Goal: Task Accomplishment & Management: Manage account settings

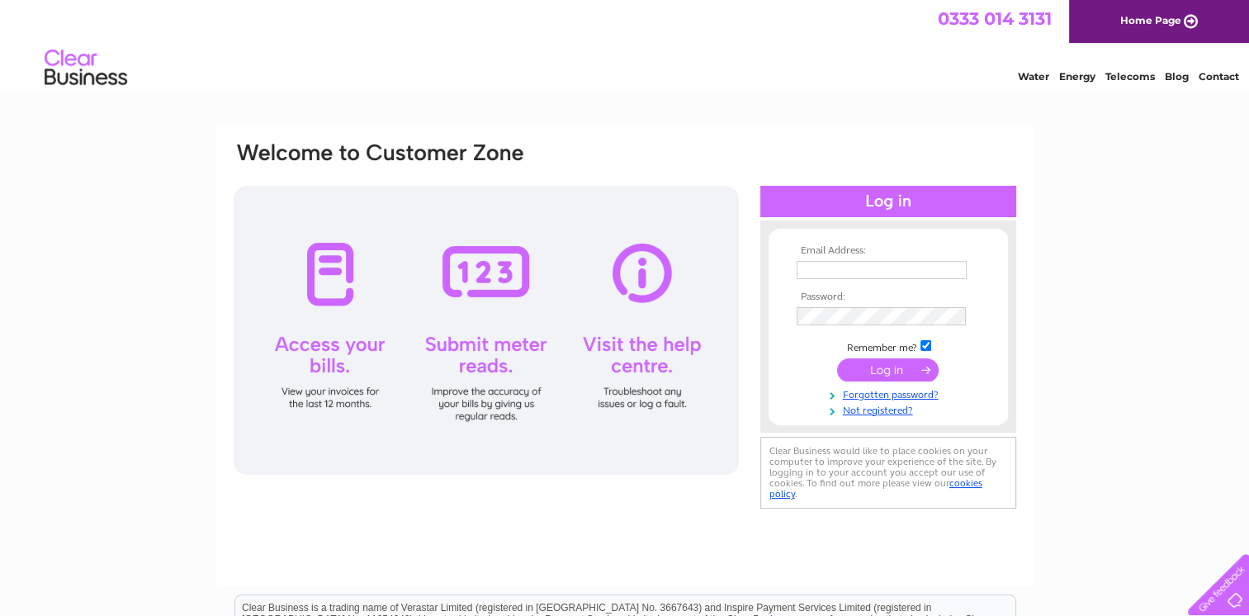
type input "mhbcuphall@gmail.com"
click at [890, 368] on input "submit" at bounding box center [888, 369] width 102 height 23
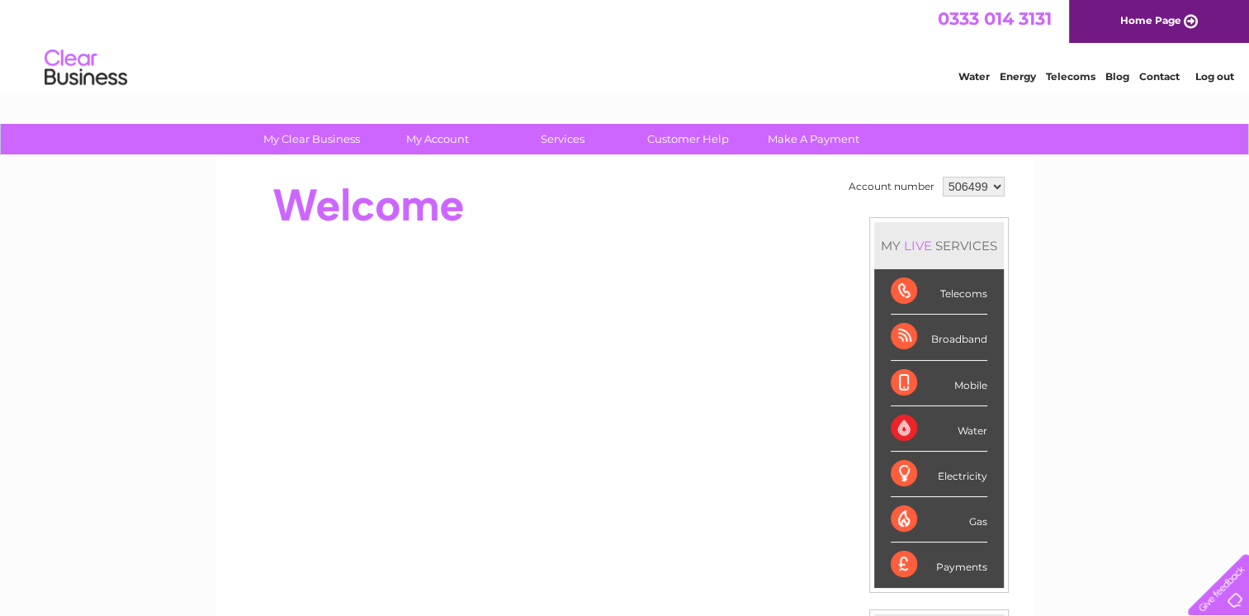
click at [968, 434] on div "Water" at bounding box center [939, 428] width 97 height 45
click at [906, 431] on div "Water" at bounding box center [939, 428] width 97 height 45
click at [972, 440] on div "Water" at bounding box center [939, 428] width 97 height 45
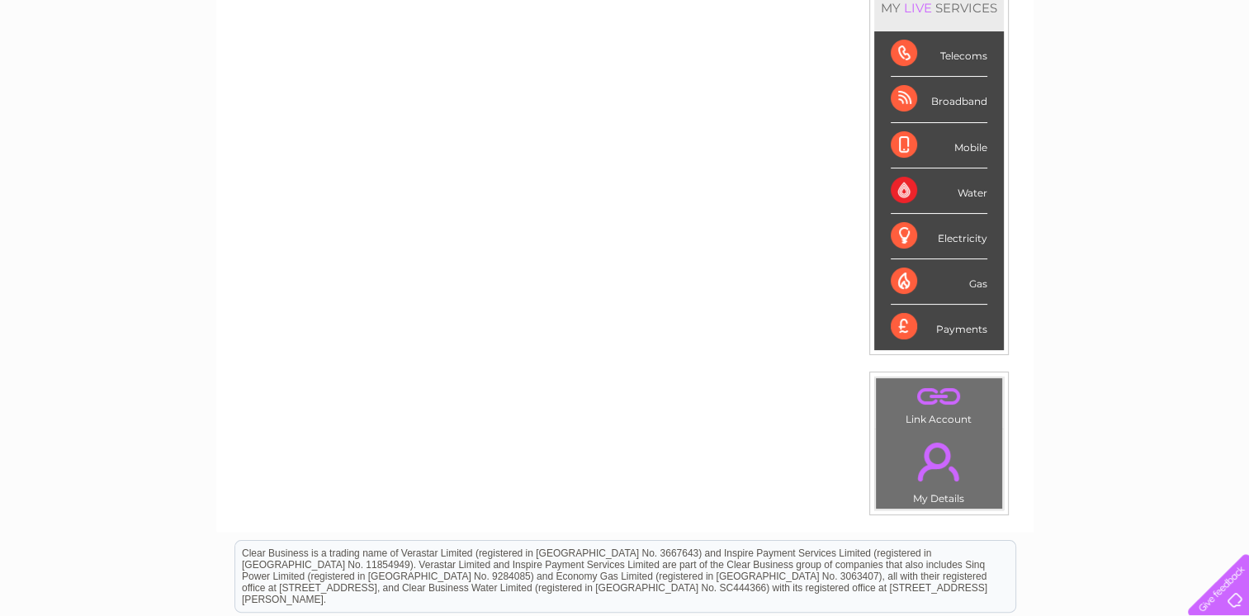
scroll to position [253, 0]
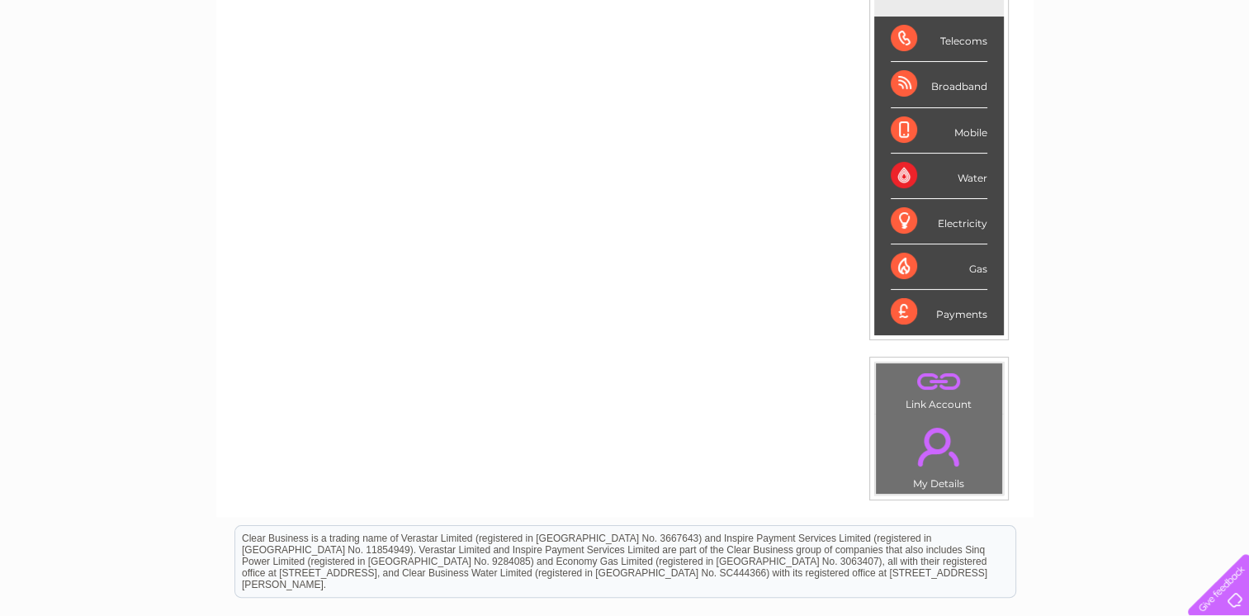
click at [916, 177] on div "Water" at bounding box center [939, 176] width 97 height 45
drag, startPoint x: 916, startPoint y: 177, endPoint x: 968, endPoint y: 171, distance: 52.3
click at [968, 171] on div "Water" at bounding box center [939, 176] width 97 height 45
click at [933, 183] on div "Water" at bounding box center [939, 176] width 97 height 45
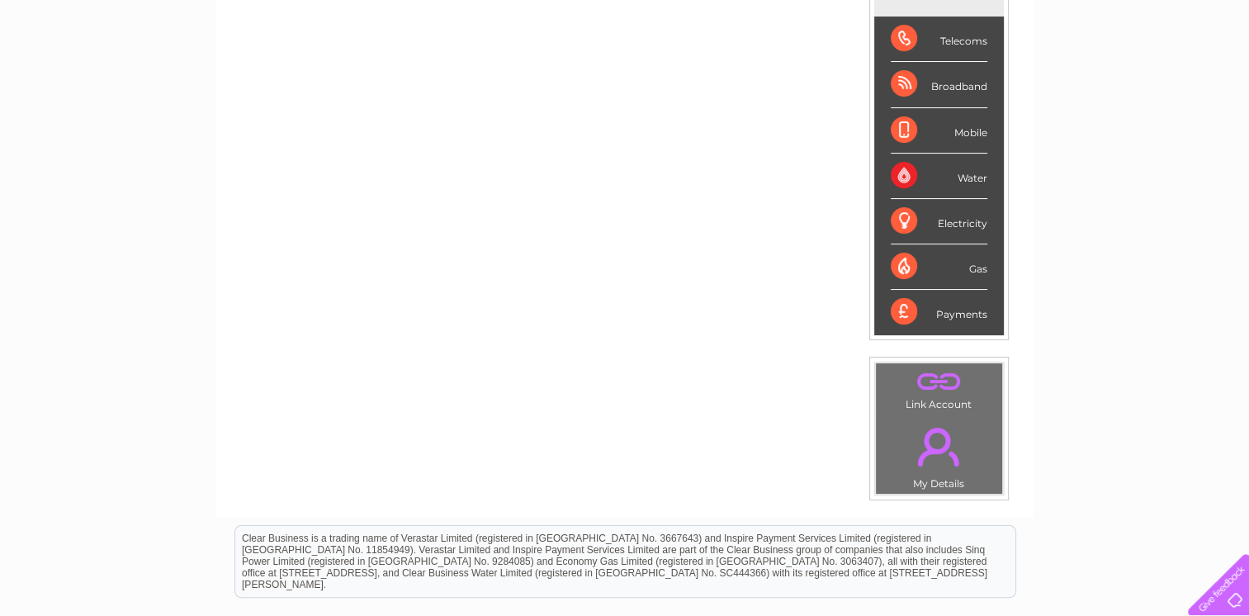
click at [933, 183] on div "Water" at bounding box center [939, 176] width 97 height 45
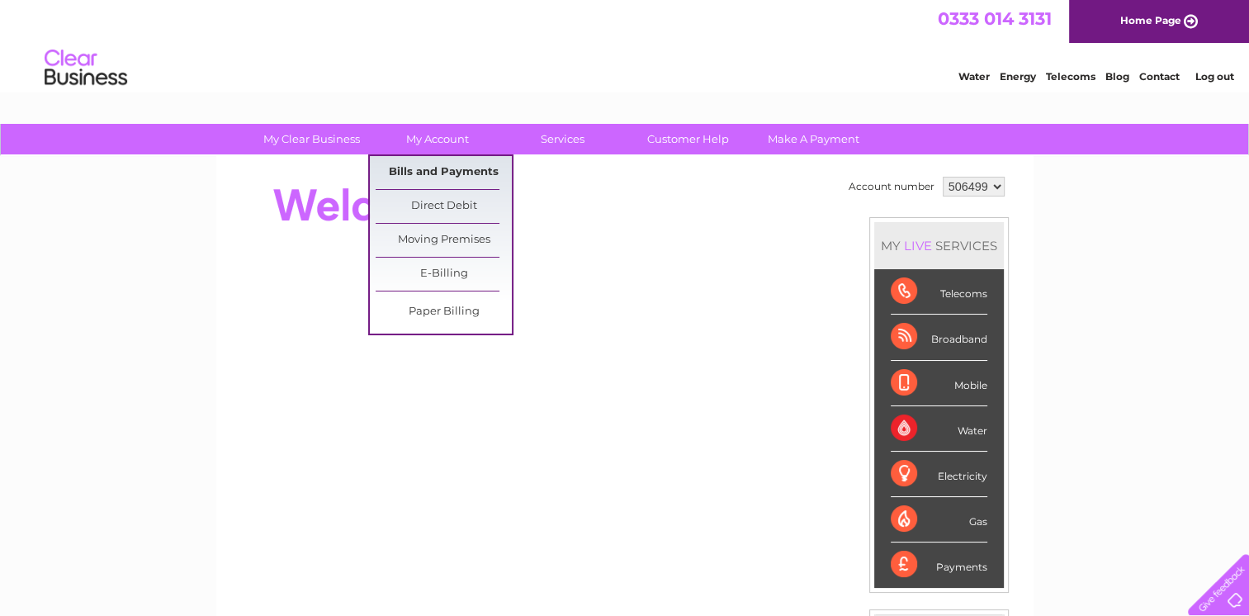
click at [435, 163] on link "Bills and Payments" at bounding box center [444, 172] width 136 height 33
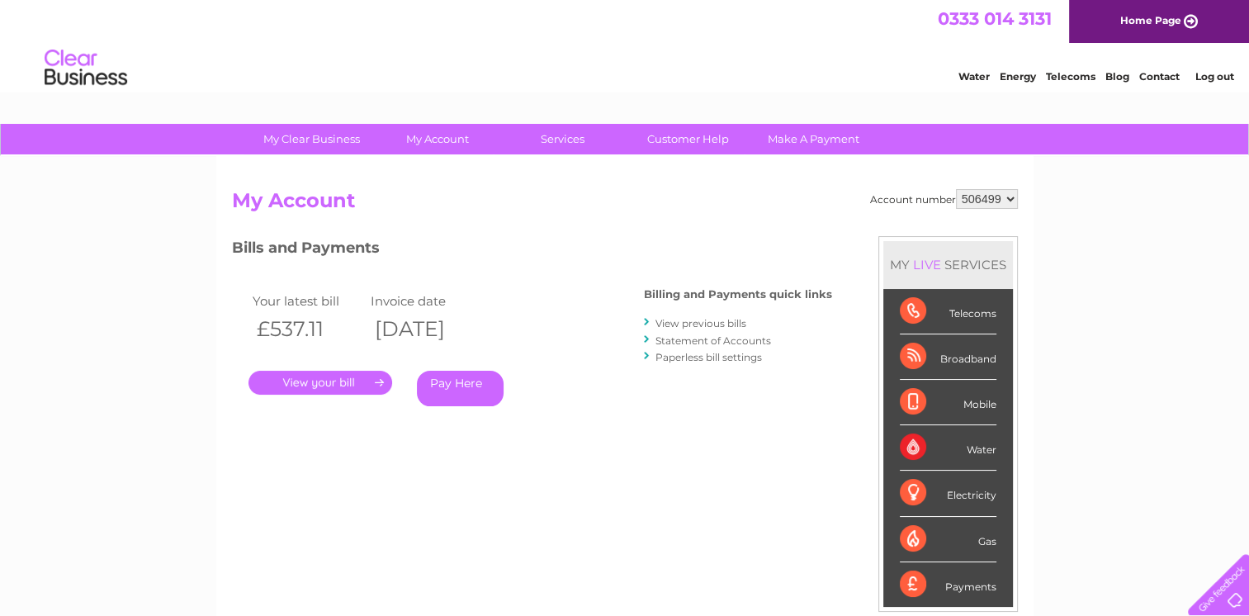
click at [358, 384] on link "." at bounding box center [321, 383] width 144 height 24
